Goal: Check status: Check status

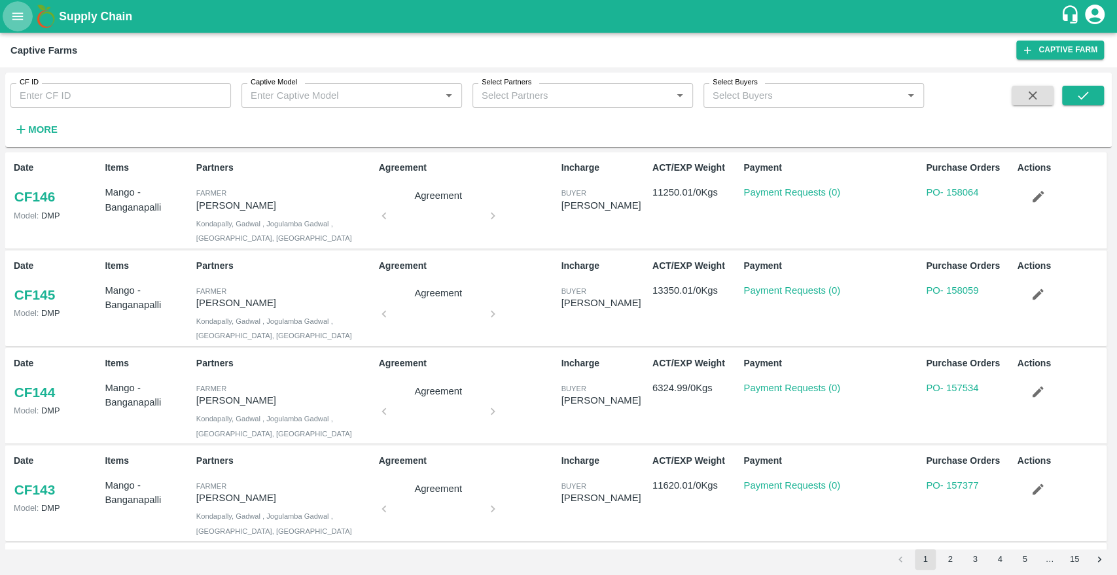
click at [20, 9] on icon "open drawer" at bounding box center [17, 16] width 14 height 14
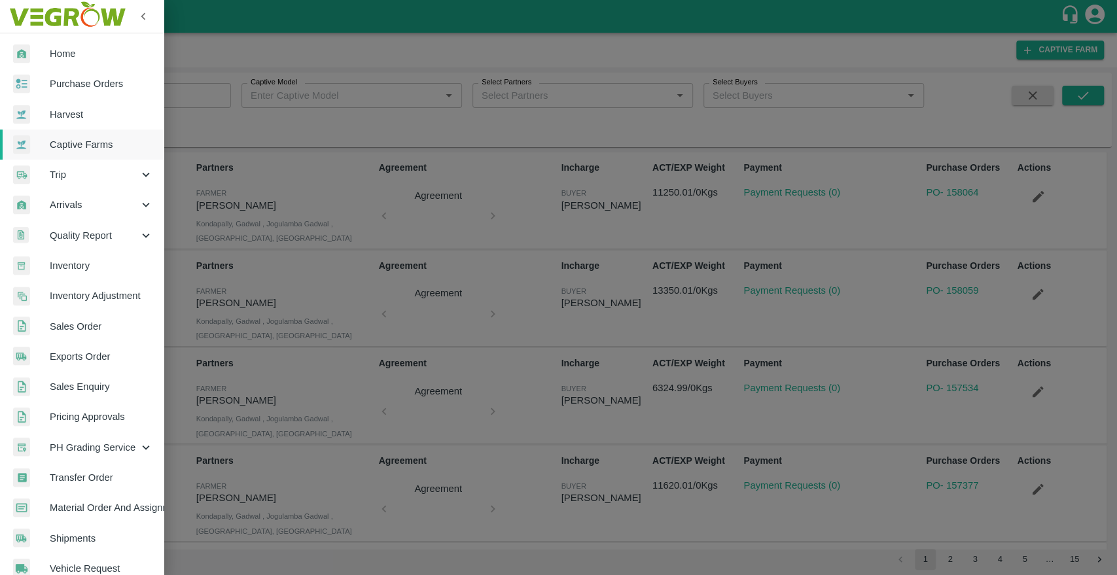
click at [48, 85] on div at bounding box center [31, 84] width 37 height 19
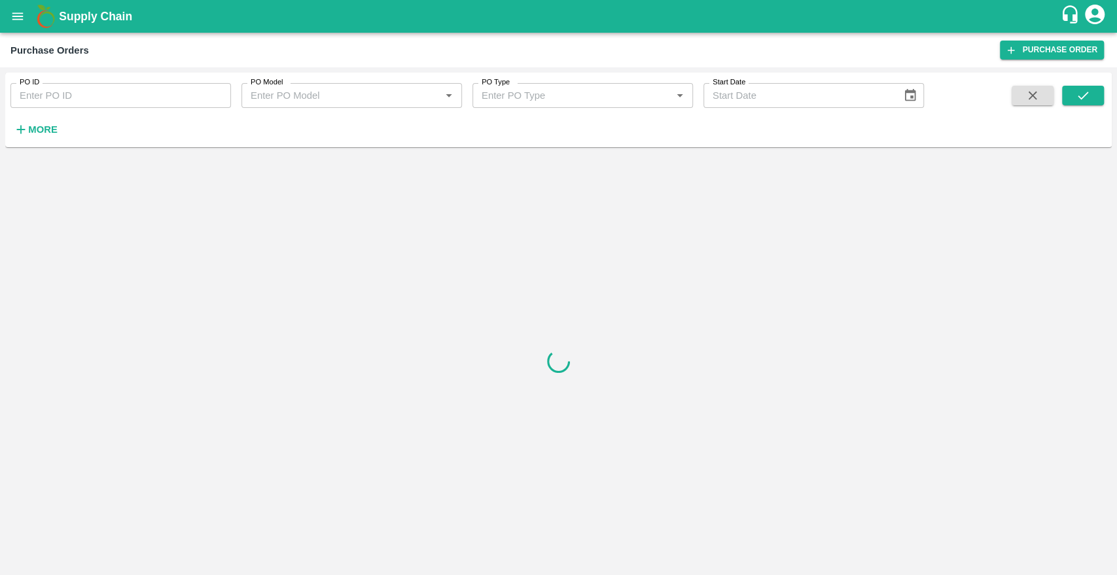
click at [68, 101] on input "PO ID" at bounding box center [120, 95] width 221 height 25
paste input "178706"
click at [1077, 101] on icon "submit" at bounding box center [1083, 95] width 14 height 14
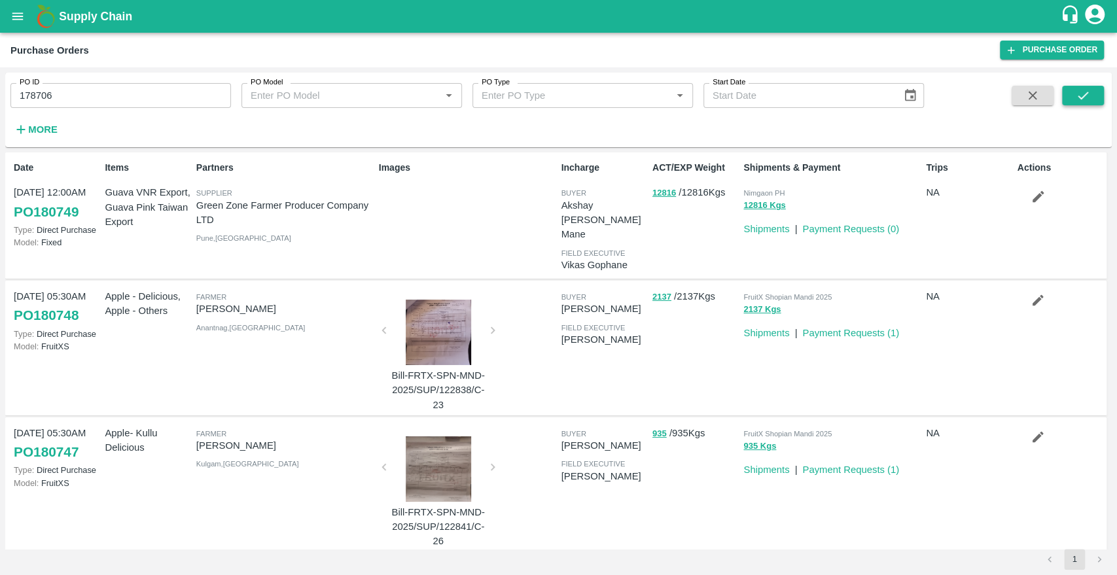
click at [1073, 98] on button "submit" at bounding box center [1083, 96] width 42 height 20
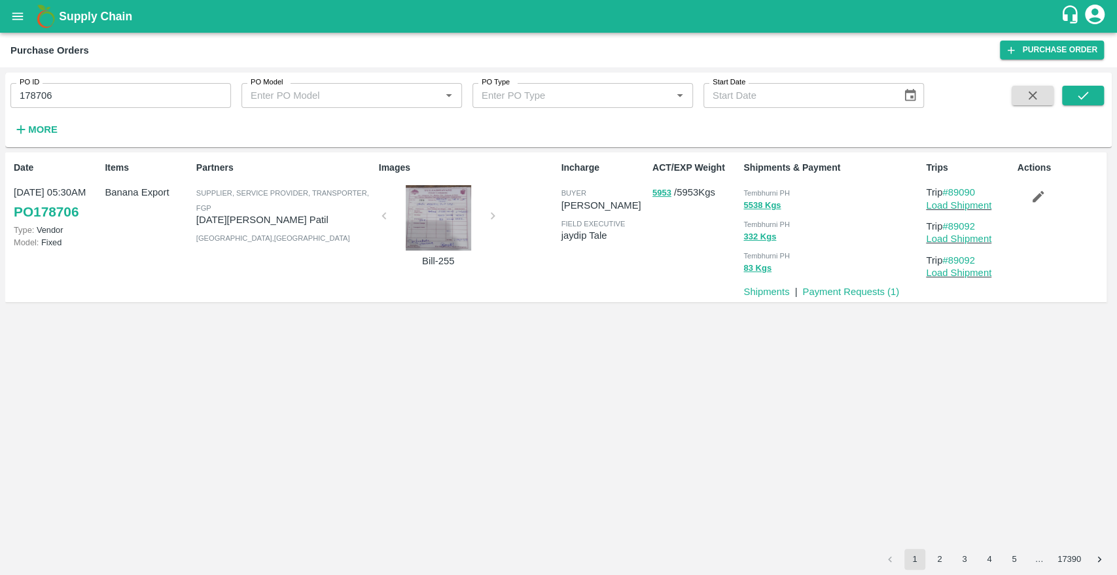
click at [569, 327] on div "Date [DATE] 05:30AM PO 178706 Type: Vendor Model: Fixed Items Banana Export Par…" at bounding box center [558, 351] width 1107 height 397
click at [173, 98] on input "178706" at bounding box center [120, 95] width 221 height 25
paste input "text"
type input "175009"
click at [1079, 95] on icon "submit" at bounding box center [1083, 95] width 14 height 14
